Goal: Check status: Check status

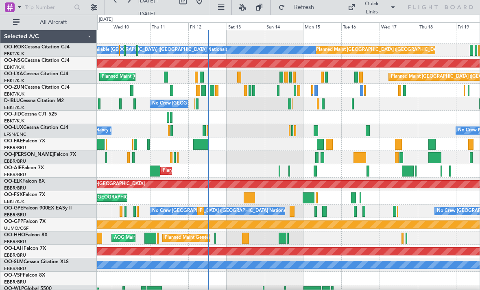
click at [354, 77] on div "Planned Maint [GEOGRAPHIC_DATA] ([GEOGRAPHIC_DATA]) Planned Maint [GEOGRAPHIC_D…" at bounding box center [288, 76] width 382 height 13
click at [354, 76] on div at bounding box center [356, 77] width 4 height 11
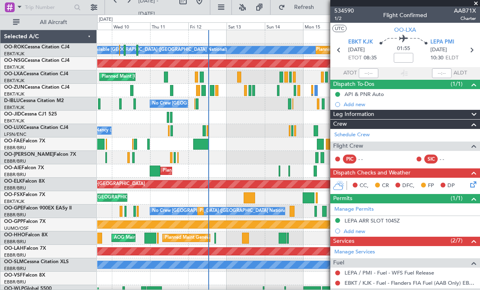
click at [476, 4] on span at bounding box center [476, 3] width 8 height 7
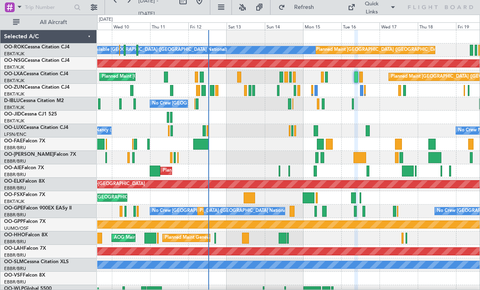
type input "0"
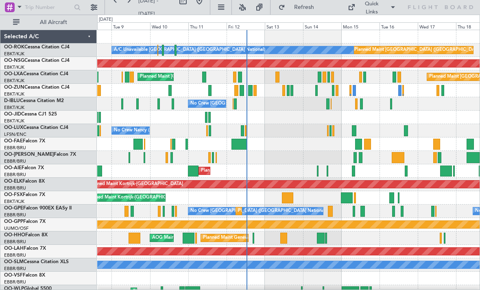
click at [359, 79] on div at bounding box center [360, 77] width 3 height 11
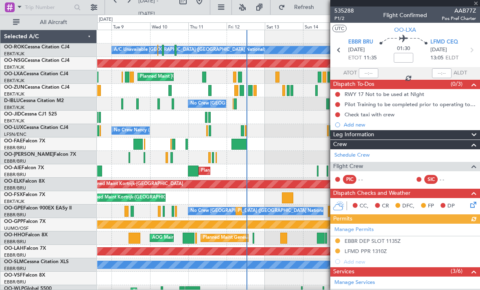
click at [476, 6] on div at bounding box center [405, 3] width 150 height 7
click at [478, 5] on span at bounding box center [476, 3] width 8 height 7
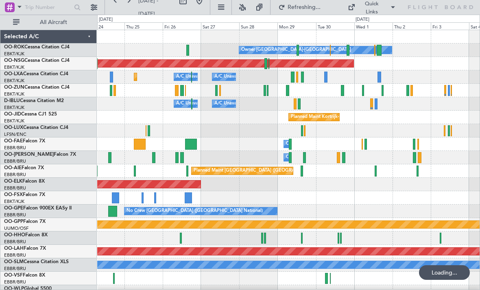
click at [348, 52] on div at bounding box center [348, 50] width 3 height 11
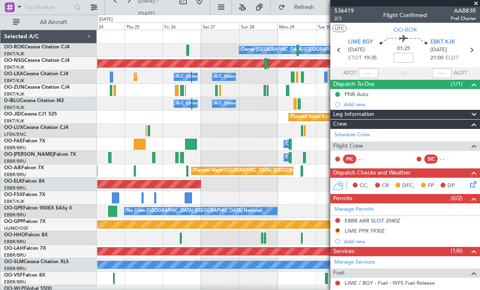
click at [472, 5] on span at bounding box center [476, 3] width 8 height 7
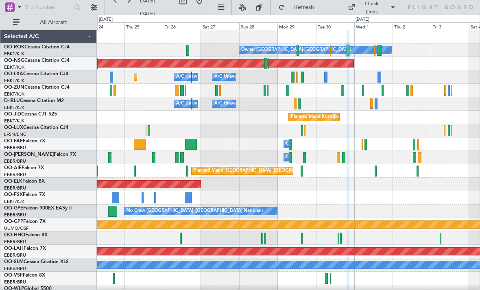
type input "0"
click at [378, 54] on div at bounding box center [379, 50] width 5 height 11
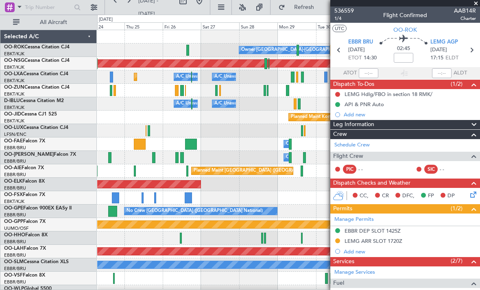
click at [477, 5] on span at bounding box center [476, 3] width 8 height 7
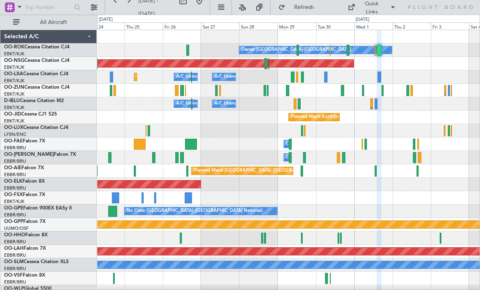
type input "0"
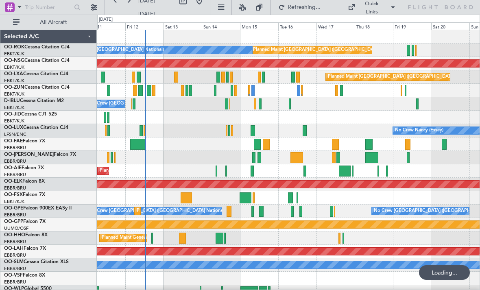
click at [254, 89] on div at bounding box center [252, 90] width 3 height 11
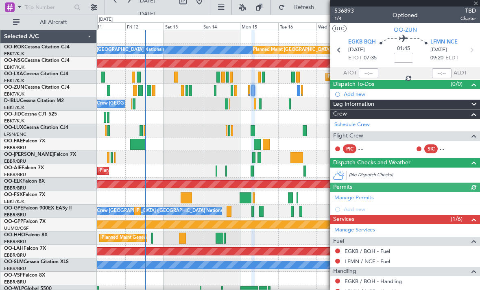
click at [478, 2] on div at bounding box center [405, 3] width 150 height 7
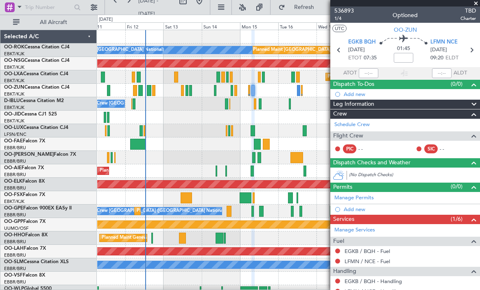
click at [477, 4] on span at bounding box center [476, 3] width 8 height 7
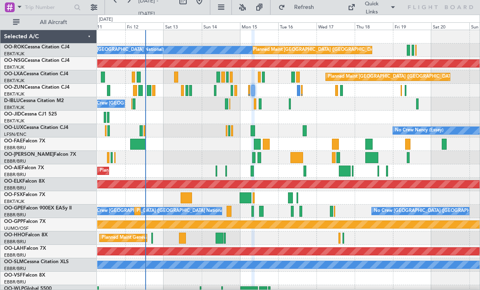
type input "0"
click at [265, 79] on div "Planned Maint [GEOGRAPHIC_DATA] ([GEOGRAPHIC_DATA]) Planned Maint [GEOGRAPHIC_D…" at bounding box center [288, 76] width 382 height 13
click at [264, 77] on div at bounding box center [263, 77] width 3 height 11
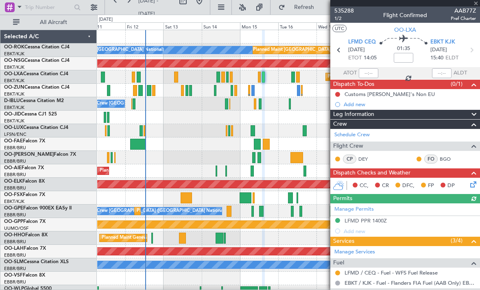
click at [474, 4] on div at bounding box center [405, 3] width 150 height 7
click at [476, 4] on div at bounding box center [405, 3] width 150 height 7
click at [473, 3] on span at bounding box center [476, 3] width 8 height 7
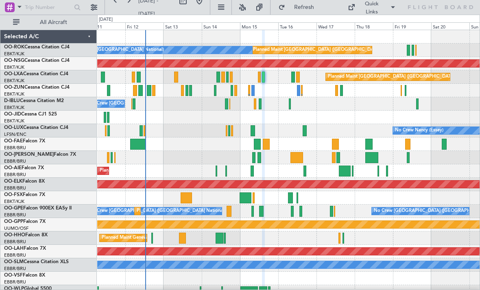
type input "0"
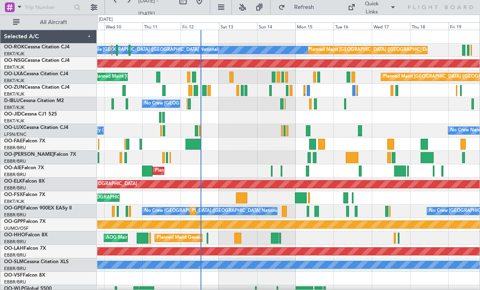
click at [307, 4] on span "Refresh" at bounding box center [304, 7] width 34 height 6
click at [347, 77] on div at bounding box center [349, 77] width 4 height 11
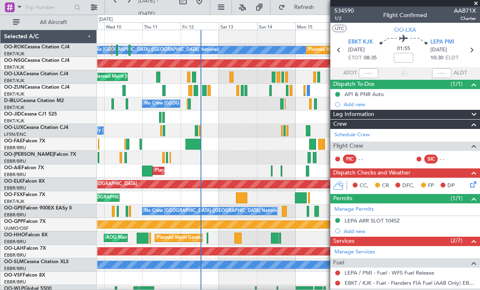
click at [476, 5] on span at bounding box center [476, 3] width 8 height 7
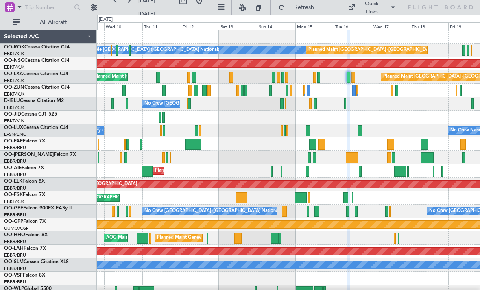
type input "0"
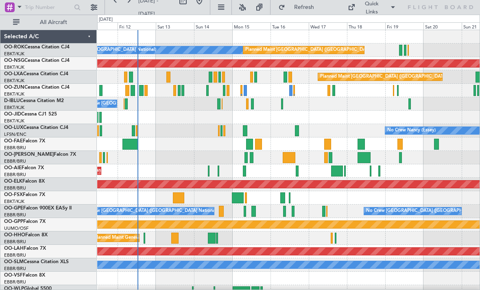
click at [328, 91] on div at bounding box center [328, 90] width 3 height 11
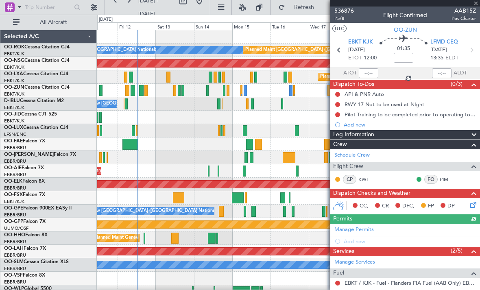
click at [476, 2] on div at bounding box center [405, 3] width 150 height 7
click at [472, 2] on span at bounding box center [476, 3] width 8 height 7
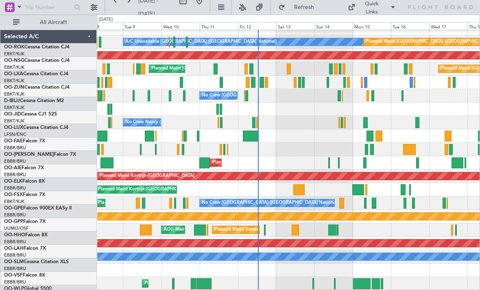
scroll to position [8, 0]
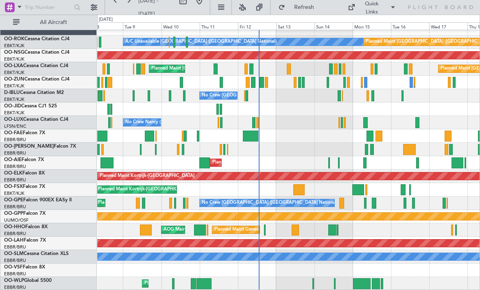
click at [309, 10] on span "Refresh" at bounding box center [304, 7] width 34 height 6
click at [374, 69] on div "Planned Maint [GEOGRAPHIC_DATA] ([GEOGRAPHIC_DATA] National) Planned Maint [GEO…" at bounding box center [288, 68] width 382 height 13
click at [373, 68] on div "Planned Maint [GEOGRAPHIC_DATA] ([GEOGRAPHIC_DATA] National) Planned Maint [GEO…" at bounding box center [288, 68] width 382 height 13
click at [378, 68] on div "Planned Maint [GEOGRAPHIC_DATA] ([GEOGRAPHIC_DATA] National) Planned Maint [GEO…" at bounding box center [288, 68] width 382 height 13
click at [376, 68] on div at bounding box center [376, 68] width 3 height 11
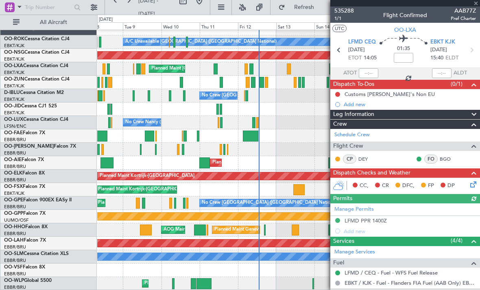
click at [476, 2] on div at bounding box center [405, 3] width 150 height 7
click at [476, 3] on div at bounding box center [405, 3] width 150 height 7
click at [474, 5] on span at bounding box center [476, 3] width 8 height 7
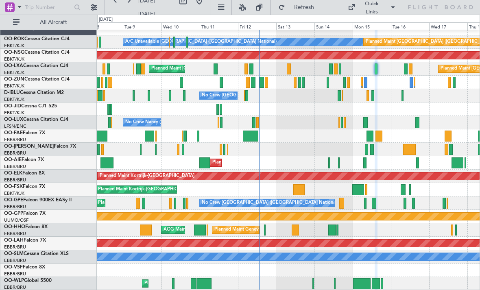
type input "0"
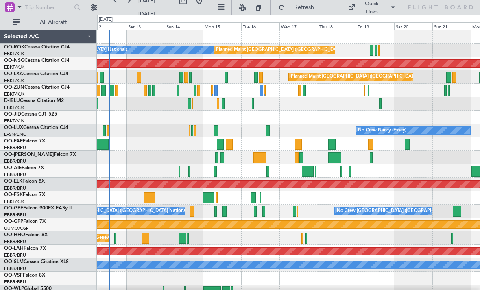
click at [219, 104] on div at bounding box center [218, 103] width 3 height 11
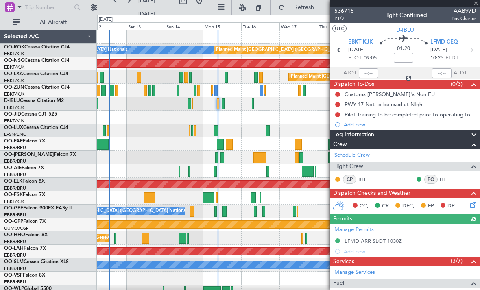
click at [476, 4] on div at bounding box center [405, 3] width 150 height 7
click at [476, 5] on span at bounding box center [476, 3] width 8 height 7
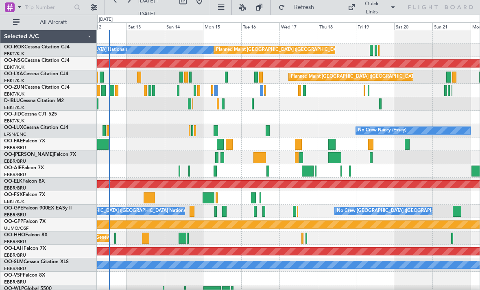
click at [260, 77] on div at bounding box center [260, 77] width 3 height 11
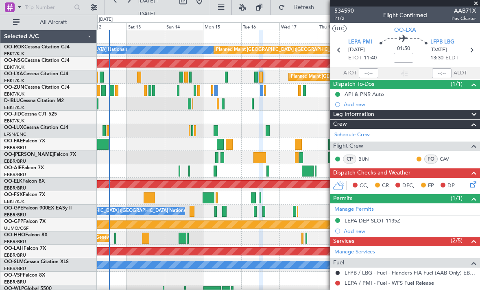
click at [476, 5] on span at bounding box center [476, 3] width 8 height 7
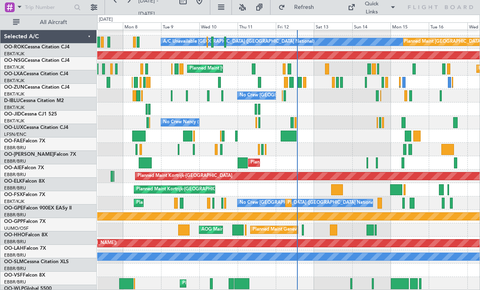
scroll to position [8, 0]
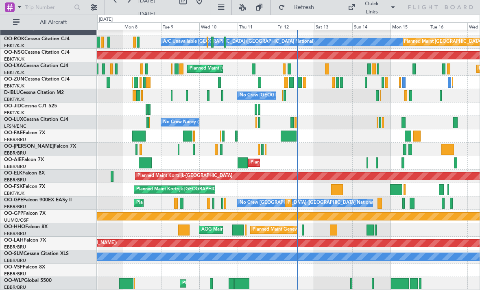
click at [225, 42] on div at bounding box center [225, 42] width 2 height 11
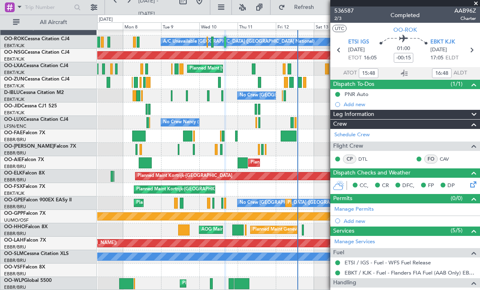
click at [476, 4] on span at bounding box center [476, 3] width 8 height 7
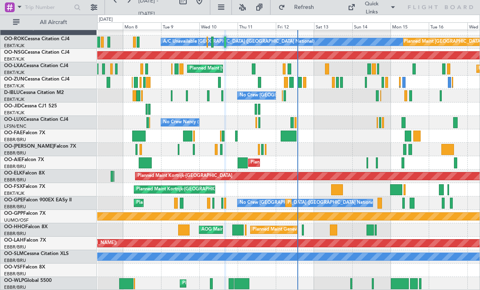
type input "0"
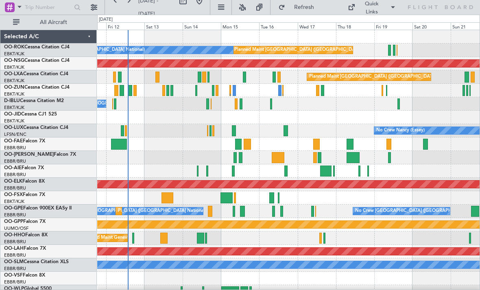
scroll to position [0, 0]
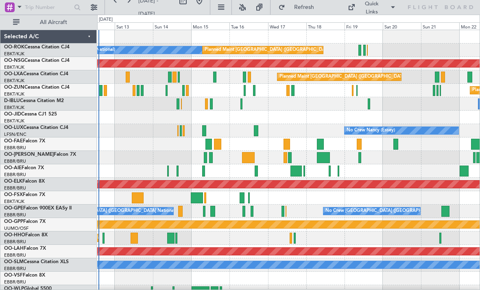
click at [308, 8] on span "Refresh" at bounding box center [304, 7] width 34 height 6
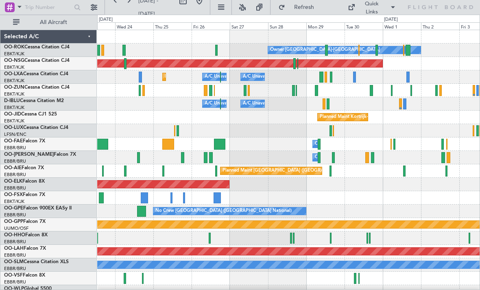
click at [327, 50] on div at bounding box center [326, 50] width 3 height 11
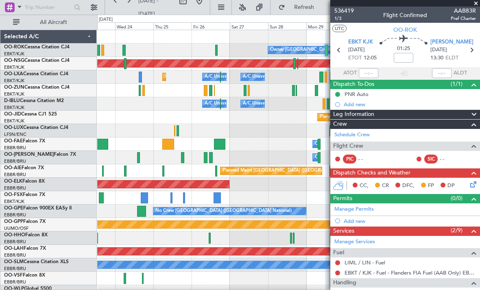
click at [478, 3] on span at bounding box center [476, 3] width 8 height 7
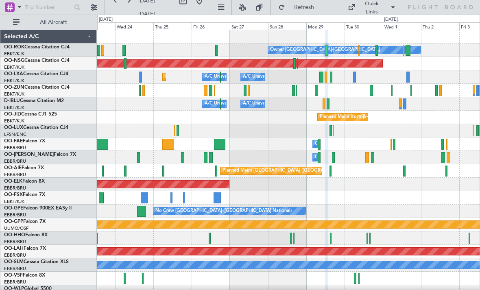
type input "0"
click at [323, 49] on div "Owner [GEOGRAPHIC_DATA]-[GEOGRAPHIC_DATA]" at bounding box center [325, 50] width 110 height 12
click at [325, 48] on div at bounding box center [326, 50] width 3 height 11
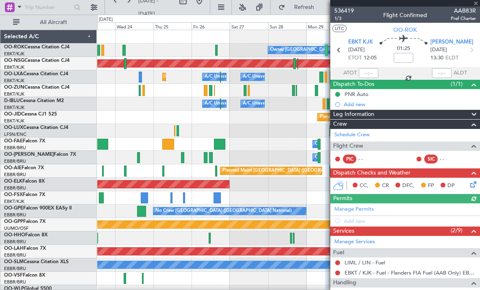
click at [474, 114] on span at bounding box center [474, 115] width 10 height 10
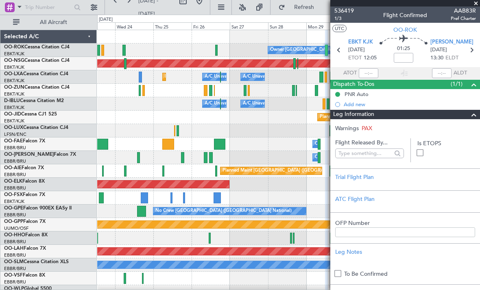
click at [476, 2] on span at bounding box center [476, 3] width 8 height 7
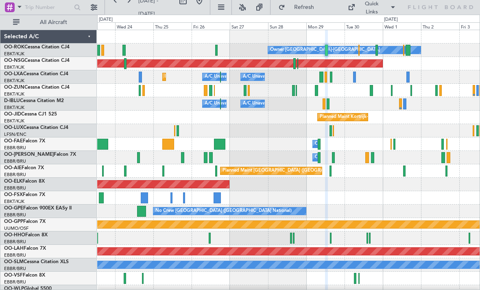
type input "0"
